Goal: Answer question/provide support: Share knowledge or assist other users

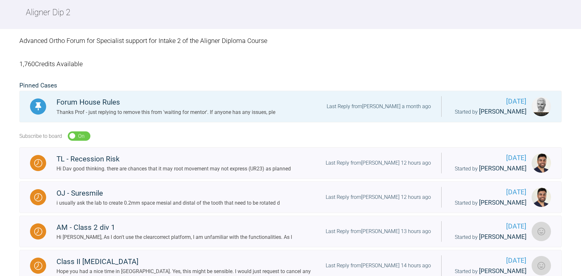
scroll to position [79, 0]
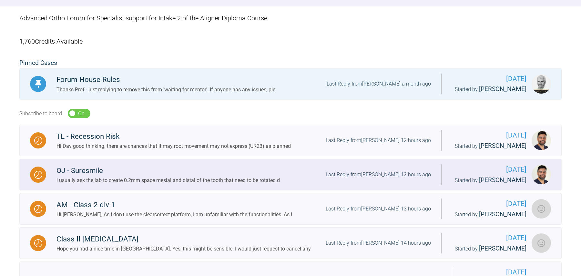
click at [169, 175] on div "OJ - Suresmile" at bounding box center [168, 171] width 223 height 12
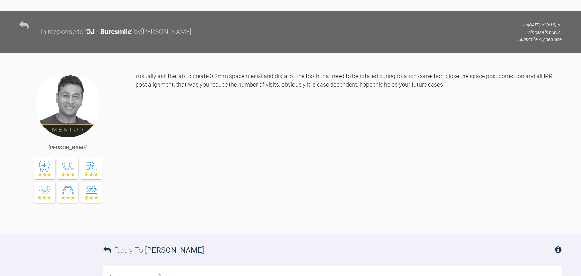
scroll to position [1305, 0]
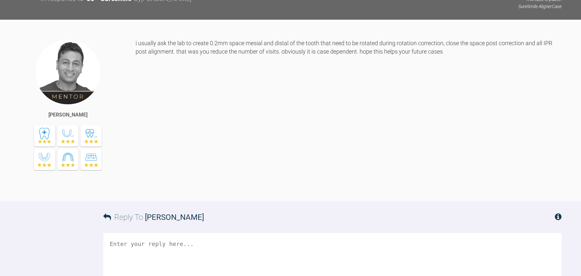
click at [210, 241] on textarea at bounding box center [332, 265] width 459 height 65
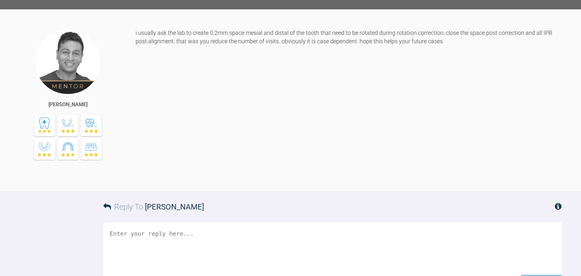
scroll to position [1319, 0]
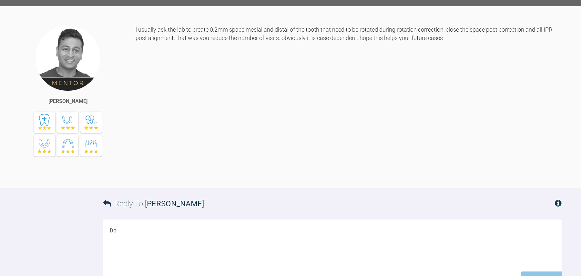
type textarea "D"
type textarea "I"
click at [110, 227] on textarea "I assume that's a typo and it's all IPR pre-alignment." at bounding box center [332, 252] width 459 height 65
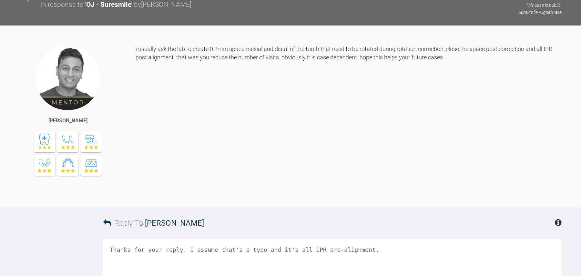
scroll to position [1409, 0]
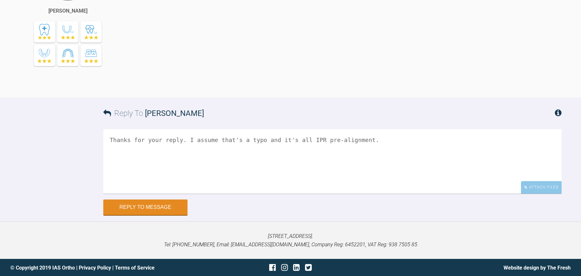
click at [395, 145] on textarea "Thanks for your reply. I assume that's a typo and it's all IPR pre-alignment." at bounding box center [332, 161] width 459 height 65
click at [551, 138] on textarea "Thanks for your reply. I assume that's a typo and it's all IPR pre-alignment. A…" at bounding box center [332, 161] width 459 height 65
click at [242, 146] on textarea "Thanks for your reply. I assume that's a typo and it's all IPR pre-alignment. A…" at bounding box center [332, 161] width 459 height 65
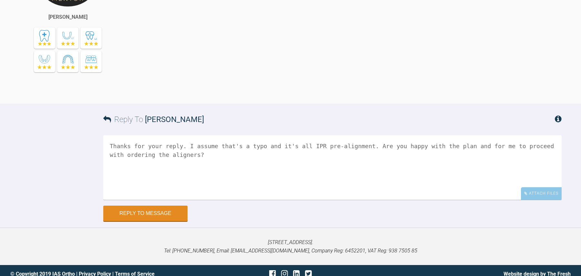
scroll to position [1408, 0]
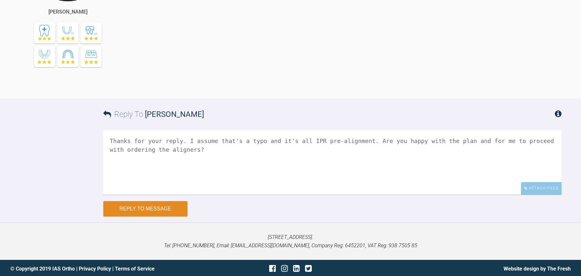
type textarea "Thanks for your reply. I assume that's a typo and it's all IPR pre-alignment. A…"
click at [172, 208] on button "Reply to Message" at bounding box center [145, 208] width 84 height 15
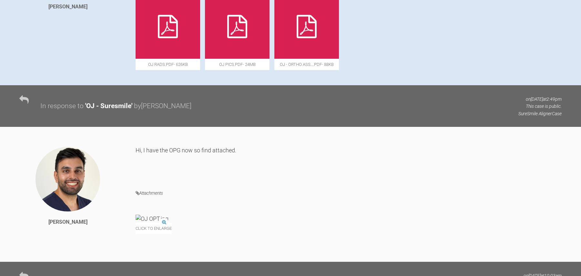
scroll to position [0, 0]
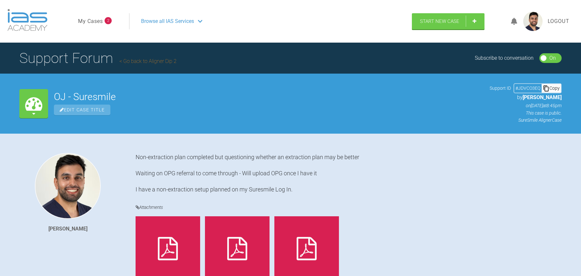
click at [134, 57] on h1 "Support Forum Go back to Aligner Dip 2" at bounding box center [97, 58] width 157 height 23
click at [141, 59] on link "Go back to Aligner Dip 2" at bounding box center [147, 61] width 57 height 6
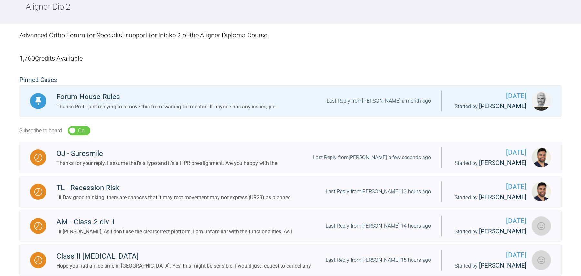
scroll to position [90, 0]
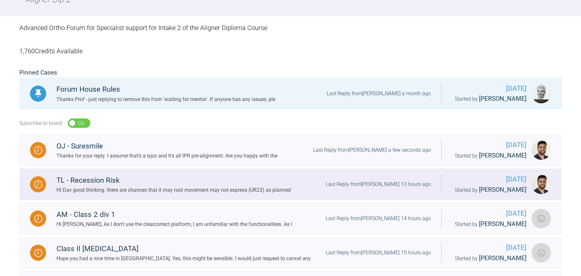
click at [219, 181] on div "TL - Recession Risk" at bounding box center [174, 181] width 234 height 12
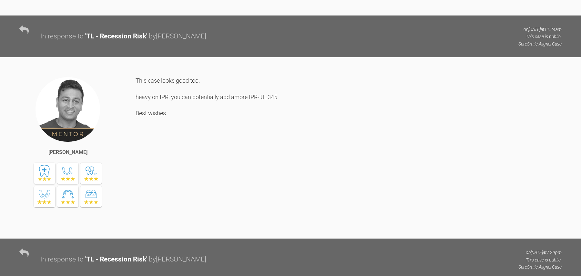
scroll to position [451, 0]
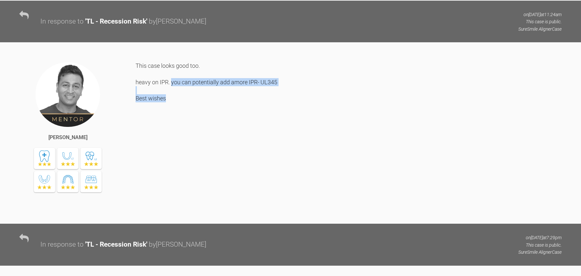
drag, startPoint x: 171, startPoint y: 81, endPoint x: 296, endPoint y: 96, distance: 125.9
click at [296, 96] on div "This case looks good too. heavy on IPR. you can potentially add amore IPR- UL34…" at bounding box center [349, 138] width 426 height 152
click at [284, 79] on div "This case looks good too. heavy on IPR. you can potentially add amore IPR- UL34…" at bounding box center [349, 138] width 426 height 152
drag, startPoint x: 280, startPoint y: 82, endPoint x: 165, endPoint y: 77, distance: 115.4
click at [165, 77] on div "This case looks good too. heavy on IPR. you can potentially add amore IPR- UL34…" at bounding box center [349, 138] width 426 height 152
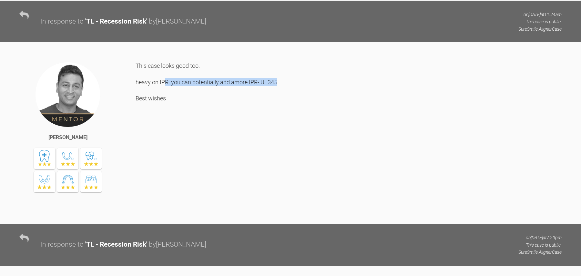
click at [165, 77] on div "This case looks good too. heavy on IPR. you can potentially add amore IPR- UL34…" at bounding box center [349, 138] width 426 height 152
drag, startPoint x: 172, startPoint y: 82, endPoint x: 284, endPoint y: 80, distance: 112.1
click at [284, 80] on div "This case looks good too. heavy on IPR. you can potentially add amore IPR- UL34…" at bounding box center [349, 138] width 426 height 152
copy div "you can potentially add amore IPR- UL345"
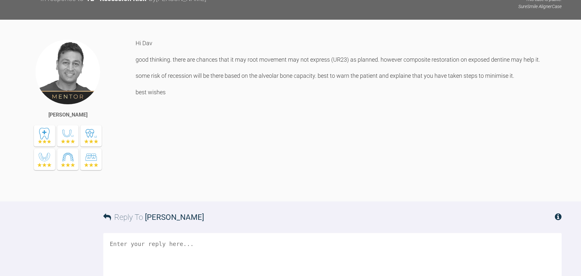
scroll to position [977, 0]
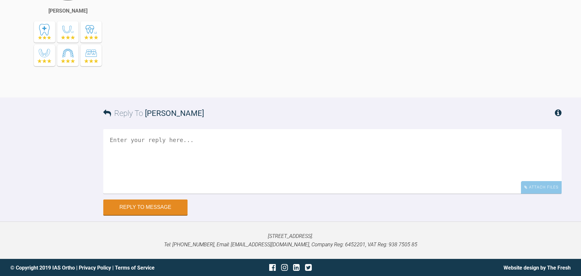
click at [220, 166] on textarea at bounding box center [332, 161] width 459 height 65
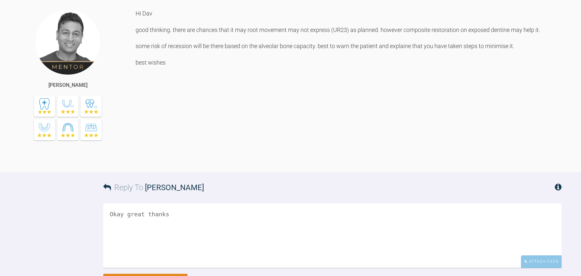
scroll to position [911, 0]
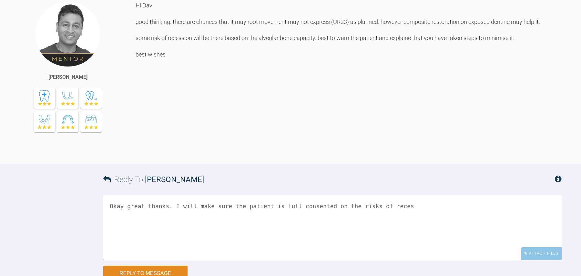
drag, startPoint x: 421, startPoint y: 207, endPoint x: 179, endPoint y: 205, distance: 241.9
click at [179, 205] on textarea "Okay great thanks. I will make sure the patient is full consented on the risks …" at bounding box center [332, 227] width 459 height 65
click at [364, 205] on textarea "Okay great thanks. I will make sure the patient is properly forewarned." at bounding box center [332, 227] width 459 height 65
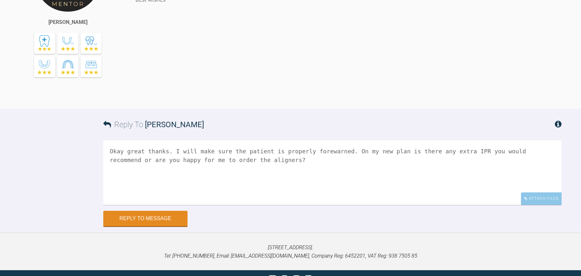
scroll to position [977, 0]
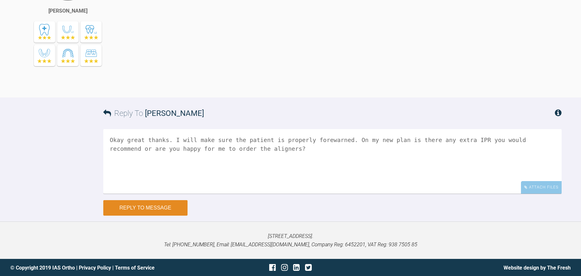
type textarea "Okay great thanks. I will make sure the patient is properly forewarned. On my n…"
click at [173, 208] on button "Reply to Message" at bounding box center [145, 207] width 84 height 15
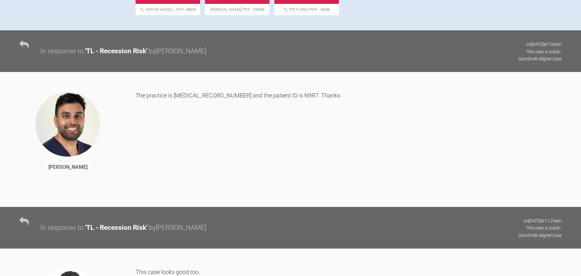
scroll to position [0, 0]
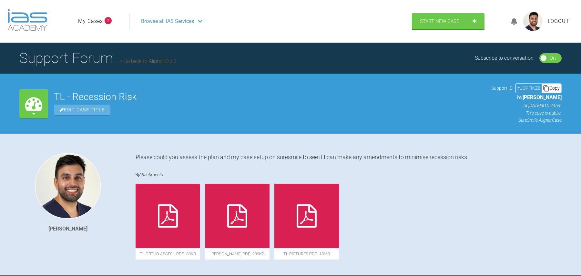
click at [139, 61] on link "Go back to Aligner Dip 2" at bounding box center [147, 61] width 57 height 6
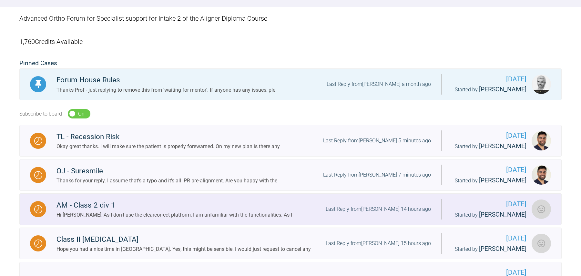
scroll to position [121, 0]
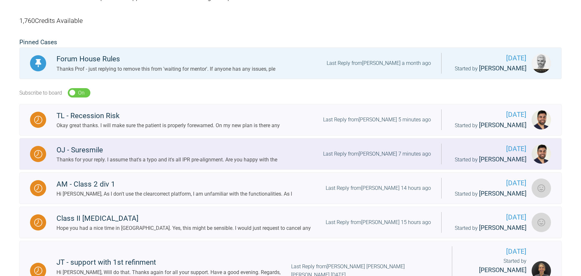
click at [162, 158] on div "Thanks for your reply. I assume that's a typo and it's all IPR pre-alignment. A…" at bounding box center [167, 160] width 221 height 8
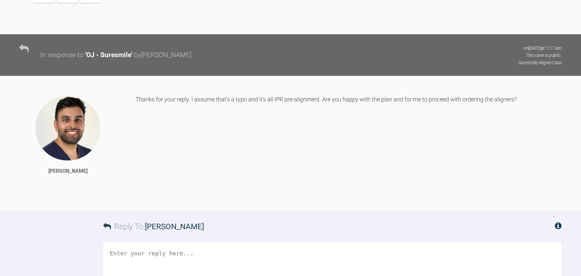
scroll to position [1475, 0]
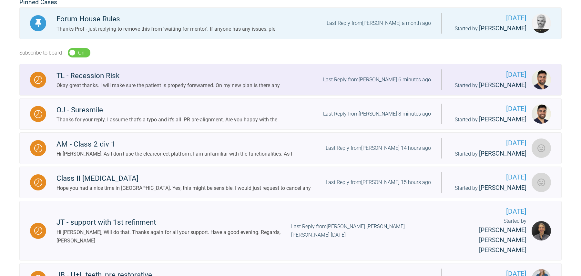
click at [190, 88] on div "Okay great thanks. I will make sure the patient is properly forewarned. On my n…" at bounding box center [168, 85] width 223 height 8
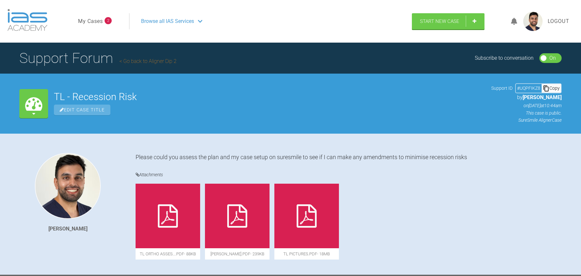
click at [137, 61] on link "Go back to Aligner Dip 2" at bounding box center [147, 61] width 57 height 6
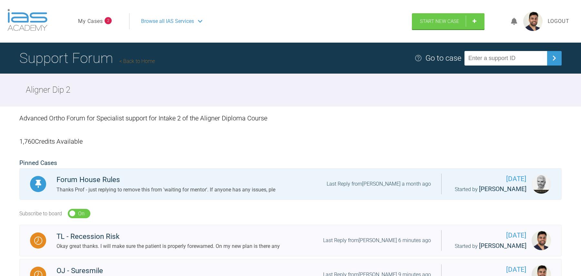
click at [161, 21] on span "Browse all IAS Services" at bounding box center [167, 21] width 53 height 8
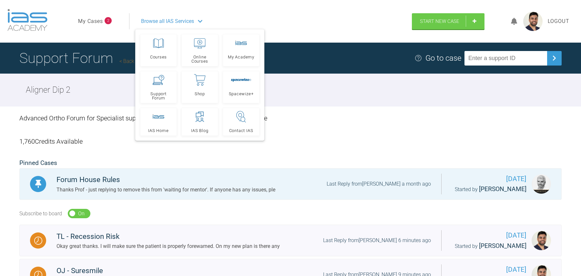
click at [109, 21] on span "2" at bounding box center [108, 20] width 7 height 7
click at [98, 23] on link "My Cases" at bounding box center [90, 21] width 25 height 8
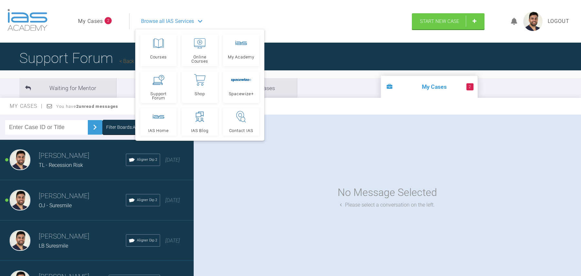
click at [157, 26] on div "Browse all IAS Services" at bounding box center [267, 21] width 265 height 16
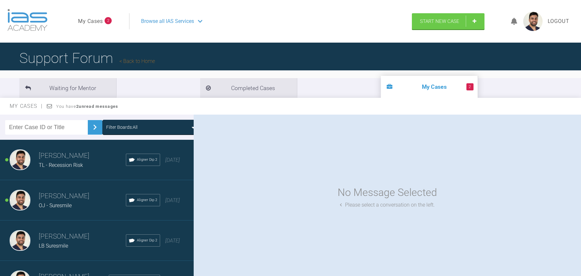
click at [161, 21] on span "Browse all IAS Services" at bounding box center [167, 21] width 53 height 8
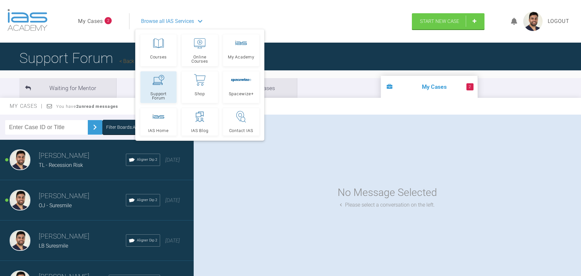
click at [160, 87] on link "Support Forum" at bounding box center [158, 87] width 36 height 32
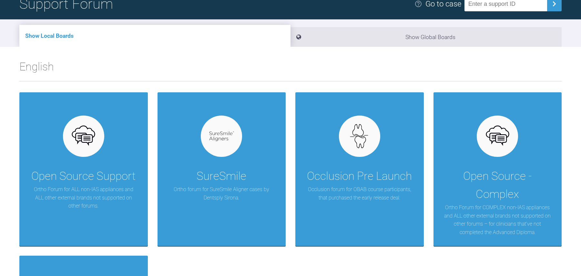
scroll to position [145, 0]
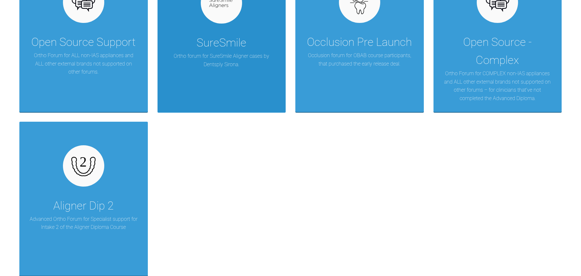
click at [220, 87] on div "SureSmile Ortho forum for SureSmile Aligner cases by Dentsply Sirona." at bounding box center [222, 36] width 129 height 154
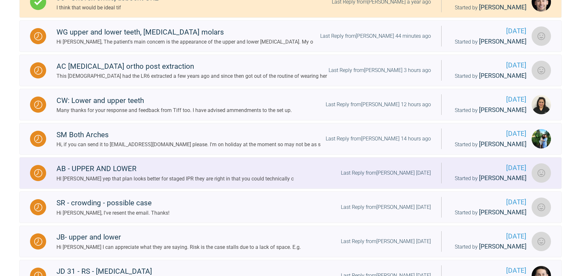
scroll to position [180, 0]
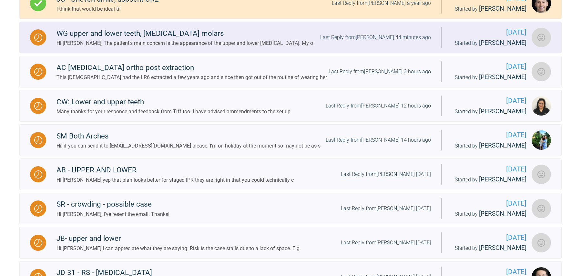
click at [133, 52] on link "WG upper and lower teeth, crossbite molars Hi Kelly, The patient's main concern…" at bounding box center [290, 38] width 542 height 32
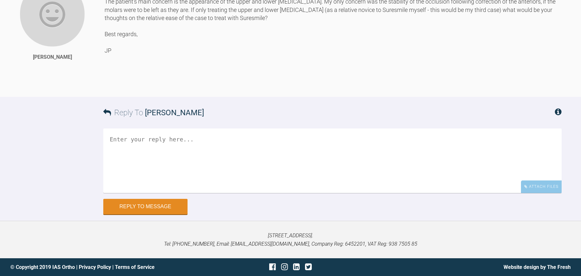
scroll to position [781, 0]
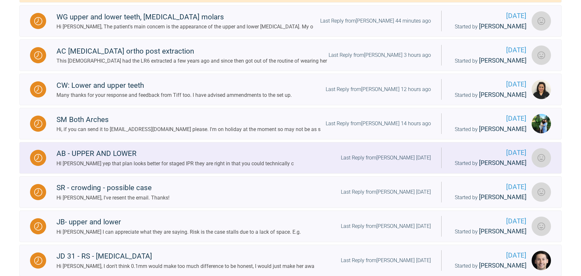
scroll to position [193, 0]
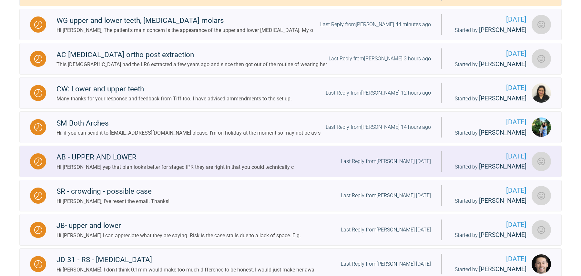
click at [230, 163] on div "AB - UPPER AND LOWER" at bounding box center [175, 157] width 237 height 12
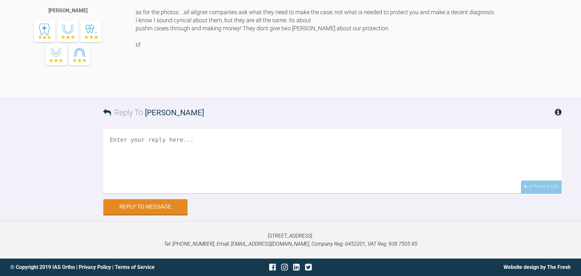
scroll to position [1494, 0]
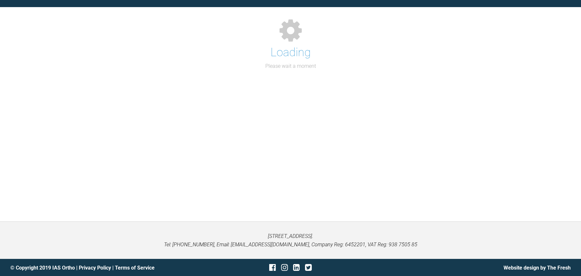
scroll to position [481, 0]
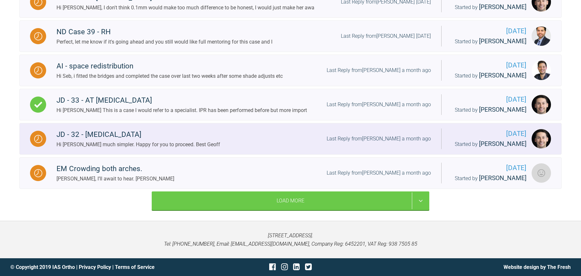
click at [121, 140] on div "Hi Jack Soo much simpler. Happy for you to proceed. Best Geoff" at bounding box center [139, 144] width 164 height 8
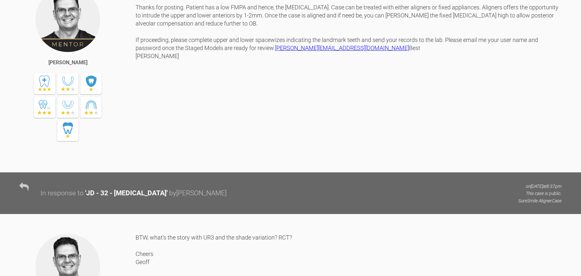
scroll to position [402, 0]
